Goal: Task Accomplishment & Management: Manage account settings

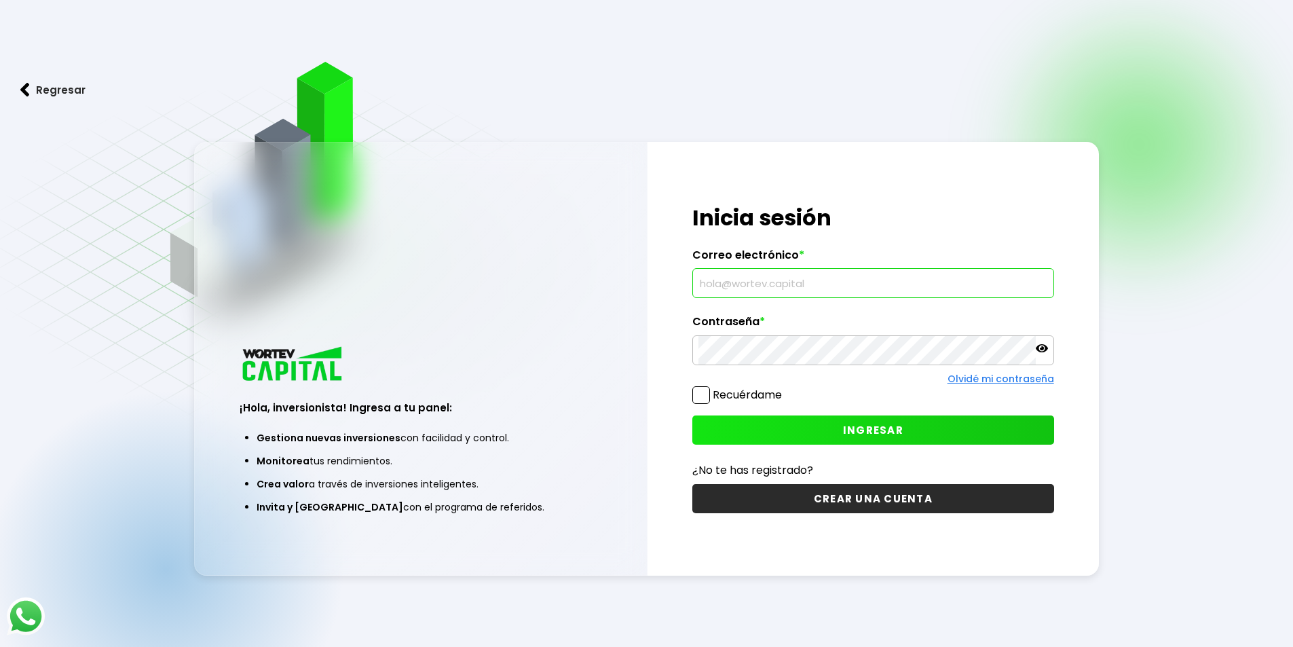
click at [753, 284] on input "text" at bounding box center [873, 283] width 350 height 29
type input "[EMAIL_ADDRESS][DOMAIN_NAME]"
click at [854, 431] on span "INGRESAR" at bounding box center [873, 430] width 60 height 14
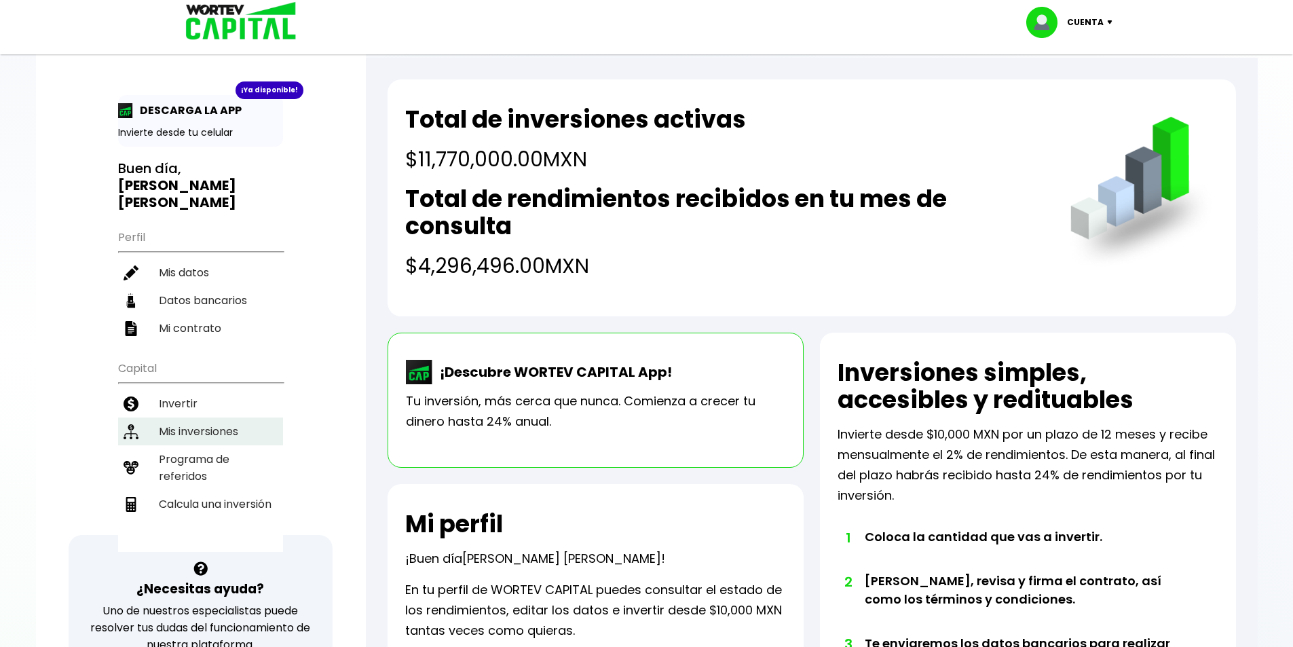
click at [208, 426] on li "Mis inversiones" at bounding box center [200, 431] width 165 height 28
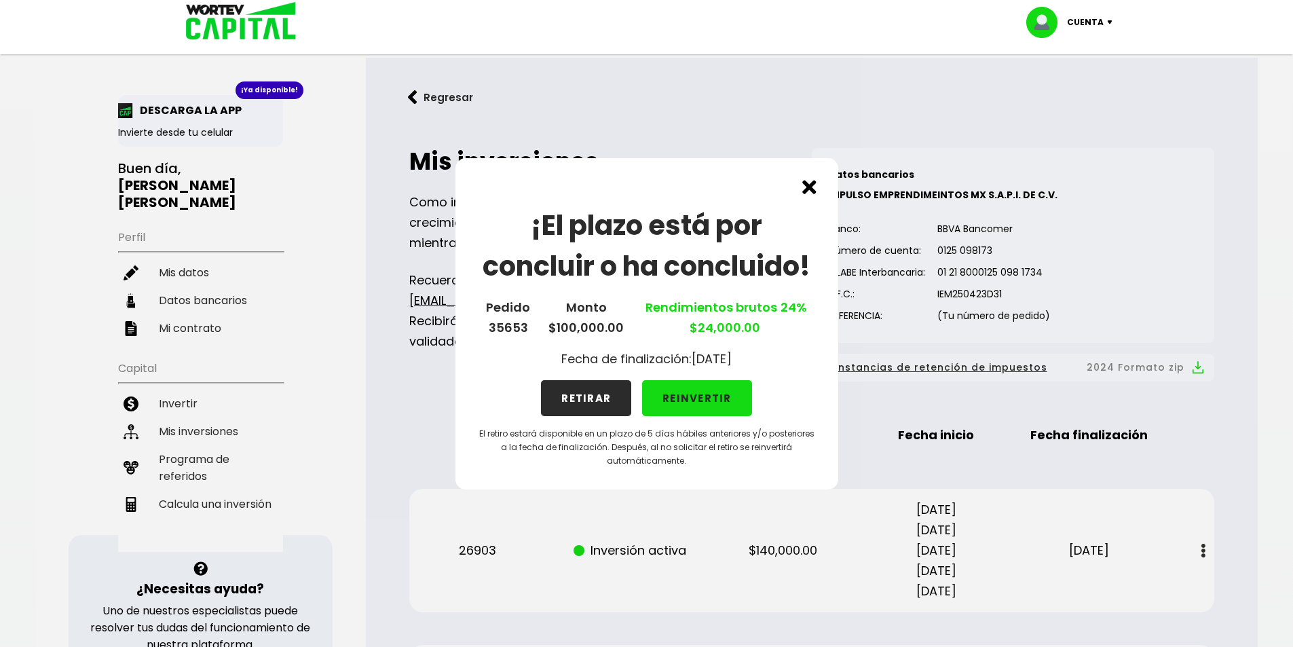
click at [694, 399] on button "REINVERTIR" at bounding box center [697, 398] width 110 height 36
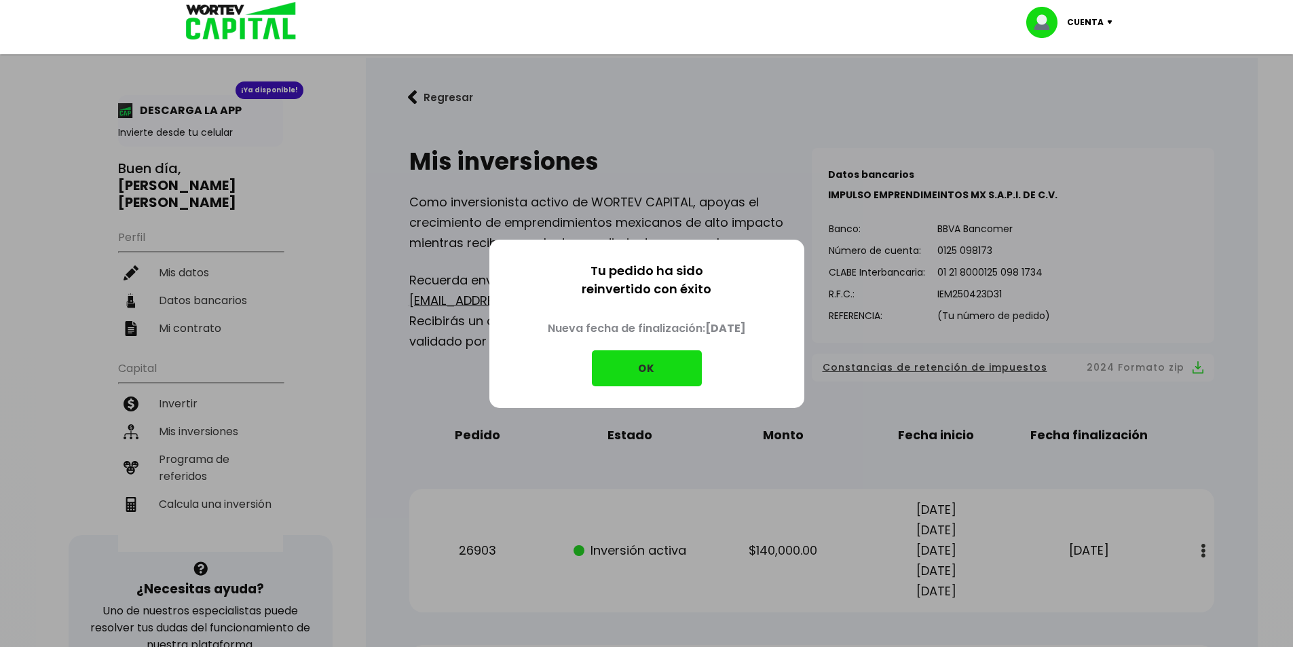
click at [653, 371] on button "OK" at bounding box center [647, 368] width 110 height 36
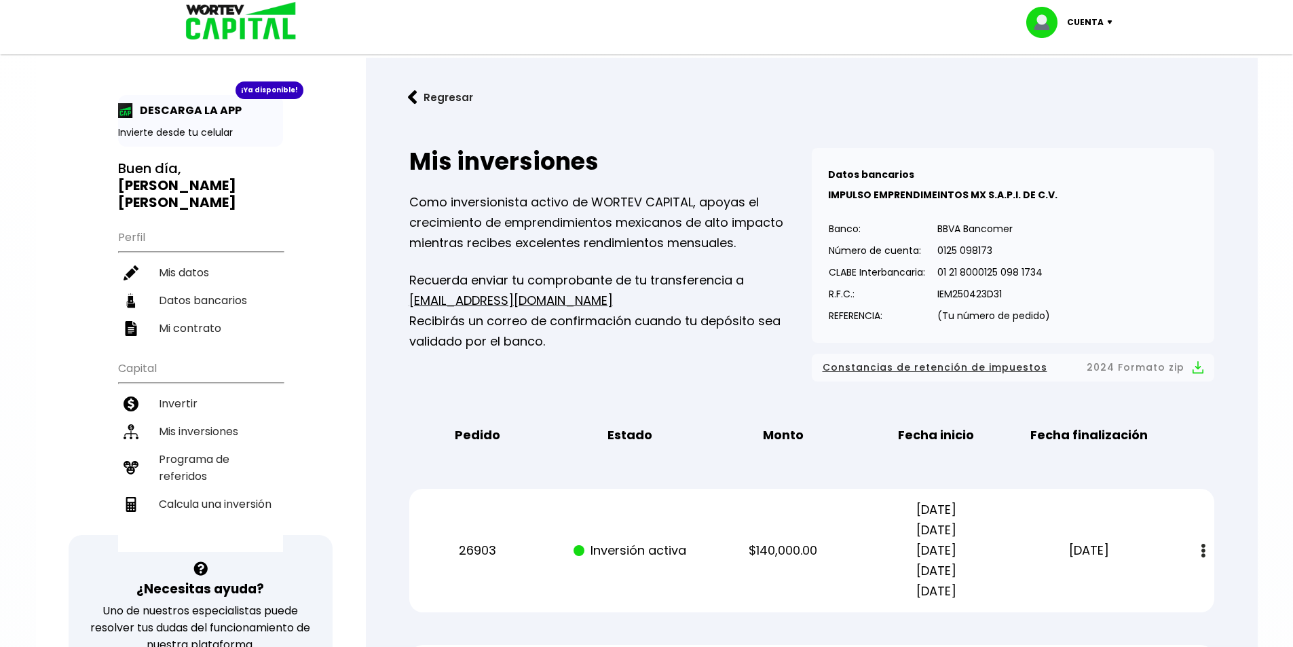
click at [427, 105] on button "Regresar" at bounding box center [441, 97] width 106 height 36
